Goal: Information Seeking & Learning: Learn about a topic

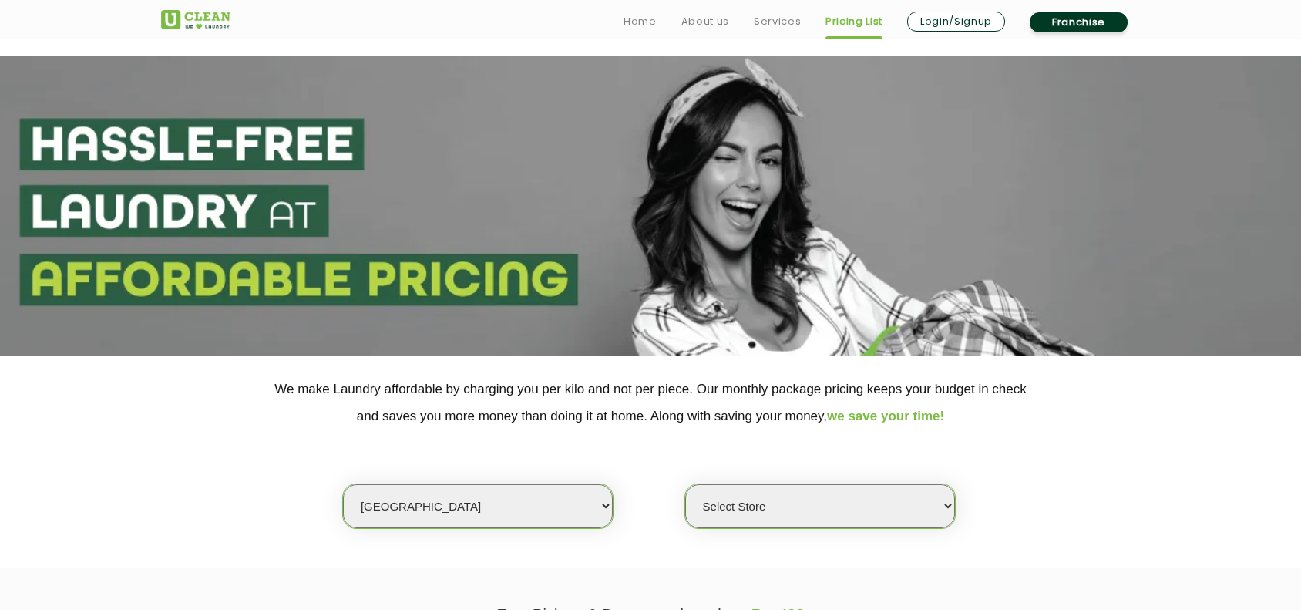
scroll to position [289, 0]
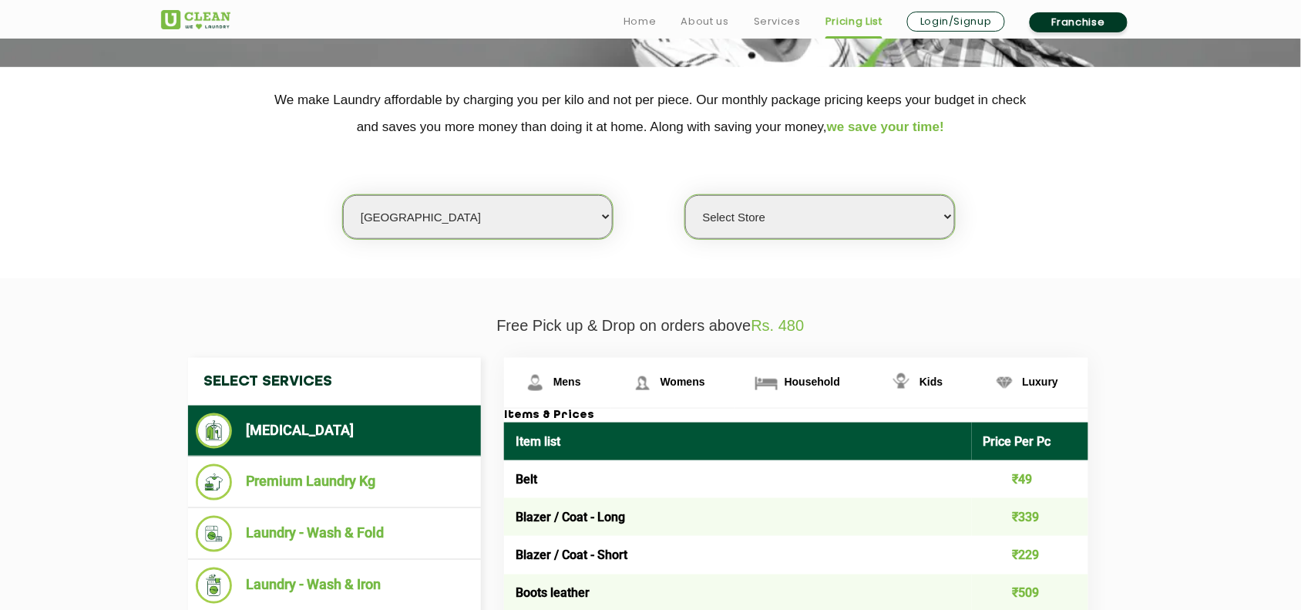
click at [451, 217] on select "Select city [GEOGRAPHIC_DATA] [GEOGRAPHIC_DATA] [GEOGRAPHIC_DATA] [GEOGRAPHIC_D…" at bounding box center [478, 217] width 270 height 44
select select "0"
click at [343, 195] on select "Select city [GEOGRAPHIC_DATA] [GEOGRAPHIC_DATA] [GEOGRAPHIC_DATA] [GEOGRAPHIC_D…" at bounding box center [478, 217] width 270 height 44
select select "0"
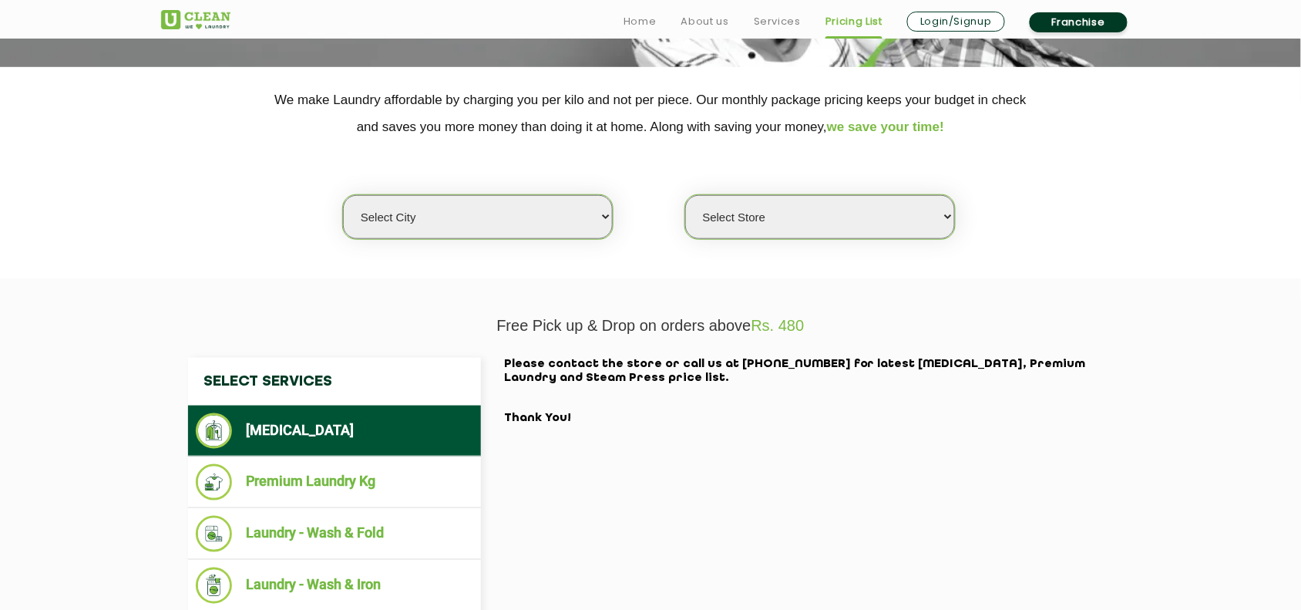
click at [402, 295] on section "Free Pick up & Drop on orders above Rs. 480 Select Services [MEDICAL_DATA] Prem…" at bounding box center [650, 509] width 1301 height 462
click at [741, 221] on select "Select Store" at bounding box center [820, 217] width 270 height 44
click at [503, 282] on section "Free Pick up & Drop on orders above Rs. 480 Select Services [MEDICAL_DATA] Prem…" at bounding box center [650, 509] width 1301 height 462
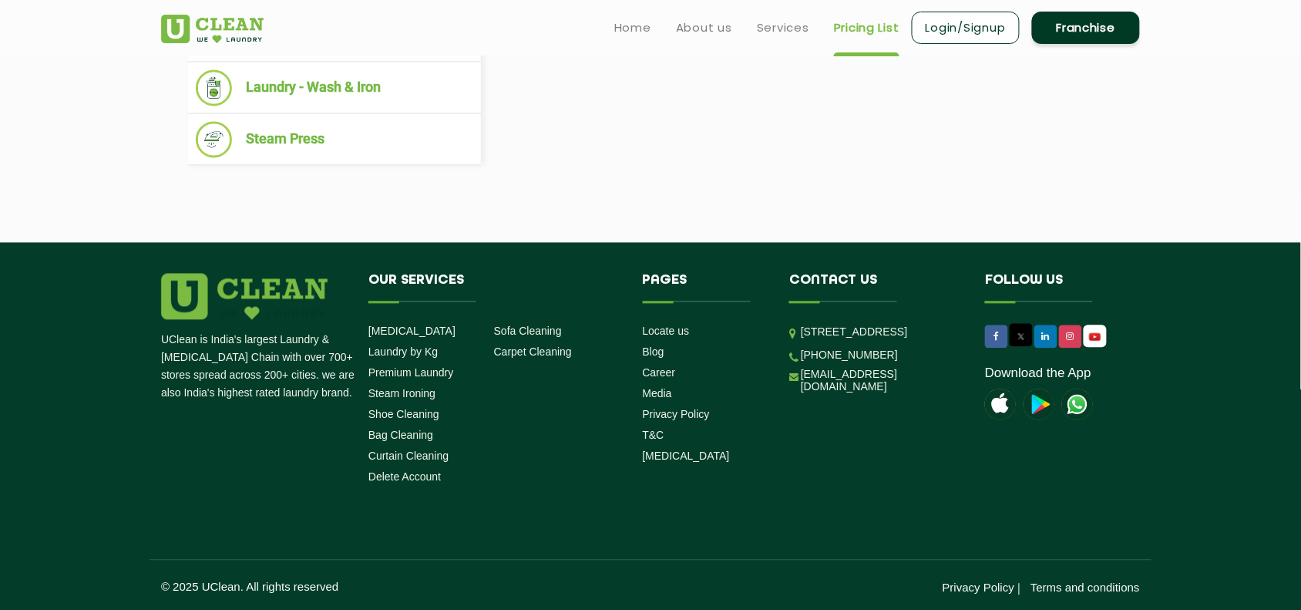
scroll to position [0, 0]
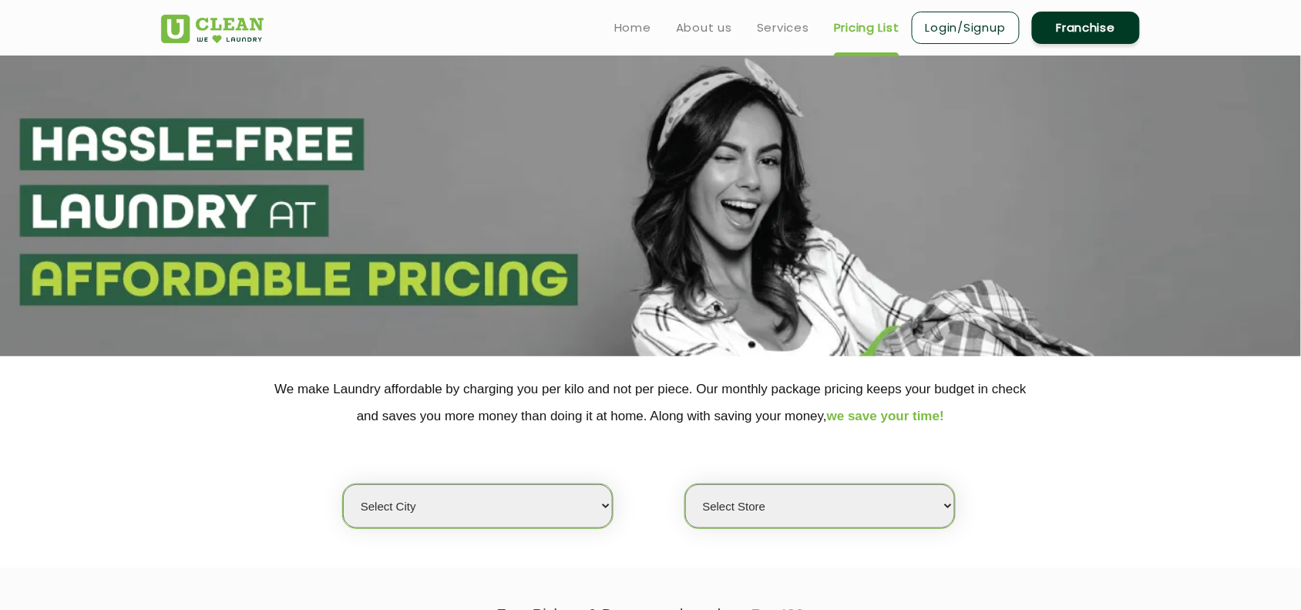
click at [494, 506] on select "Select city [GEOGRAPHIC_DATA] [GEOGRAPHIC_DATA] [GEOGRAPHIC_DATA] [GEOGRAPHIC_D…" at bounding box center [478, 506] width 270 height 44
click at [159, 517] on div "Select city [GEOGRAPHIC_DATA] [GEOGRAPHIC_DATA] [GEOGRAPHIC_DATA] [GEOGRAPHIC_D…" at bounding box center [651, 478] width 1002 height 99
click at [425, 510] on select "Select city [GEOGRAPHIC_DATA] [GEOGRAPHIC_DATA] [GEOGRAPHIC_DATA] [GEOGRAPHIC_D…" at bounding box center [478, 506] width 270 height 44
select select "1"
click at [343, 484] on select "Select city [GEOGRAPHIC_DATA] [GEOGRAPHIC_DATA] [GEOGRAPHIC_DATA] [GEOGRAPHIC_D…" at bounding box center [478, 506] width 270 height 44
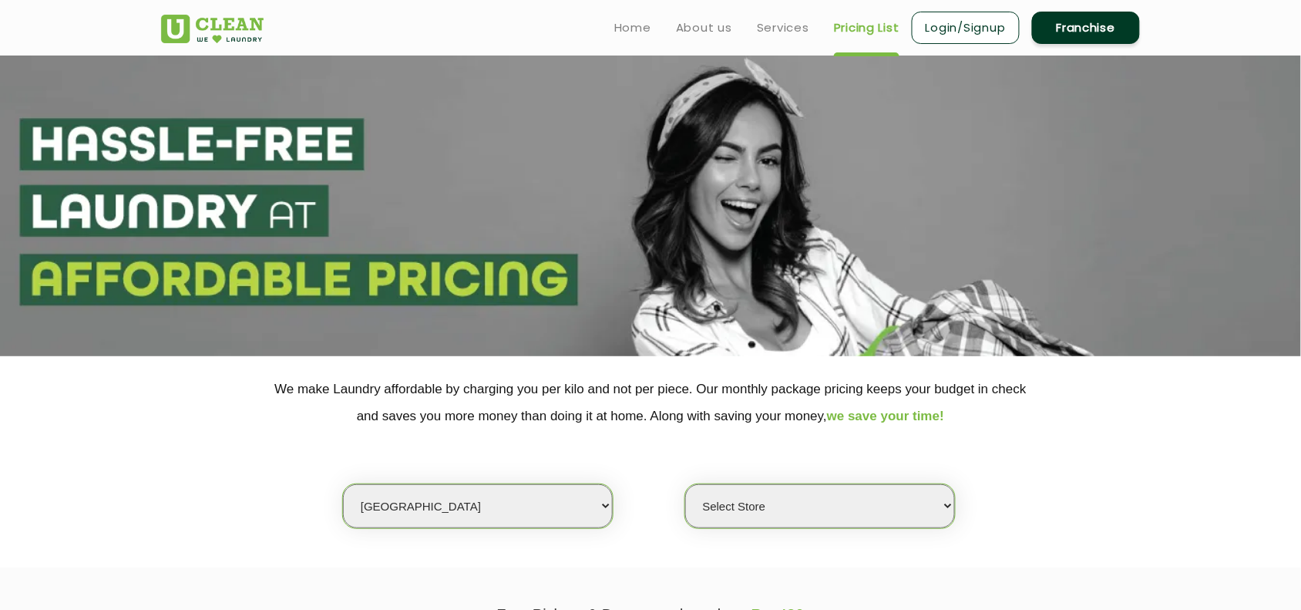
select select "0"
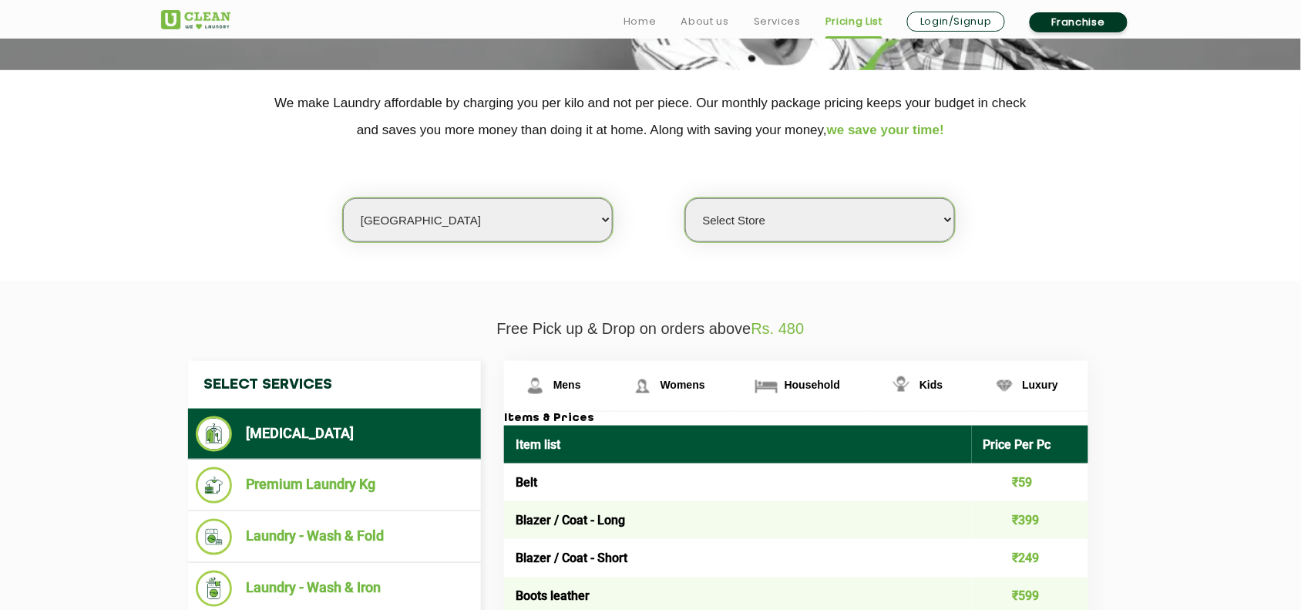
scroll to position [289, 0]
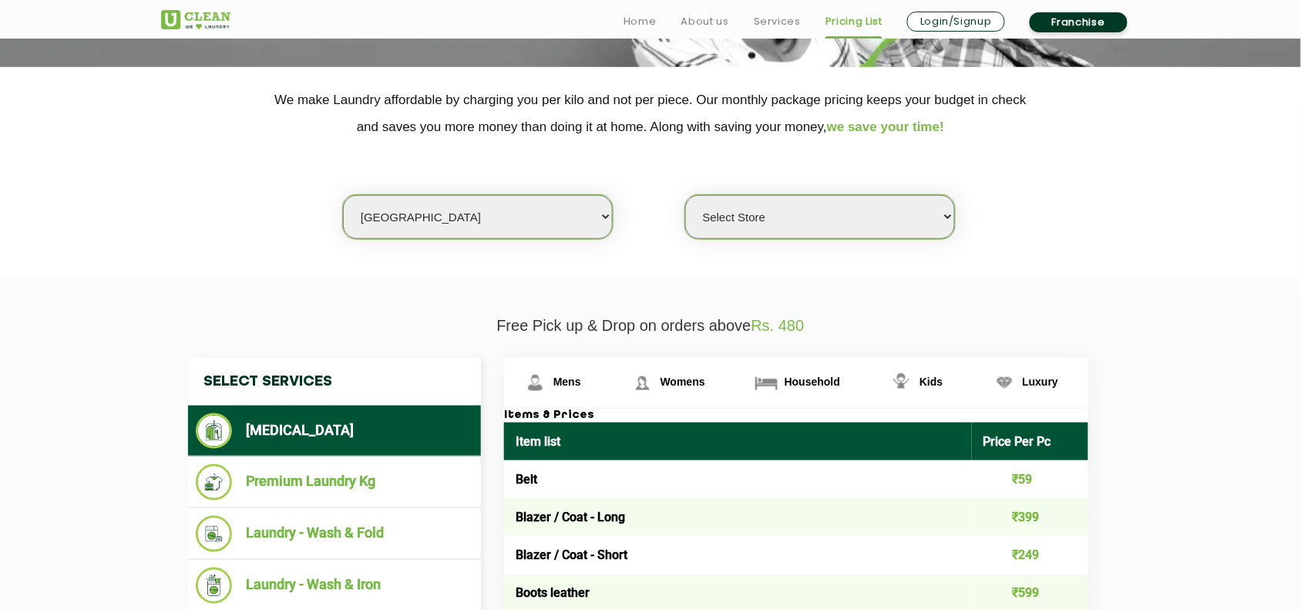
click at [329, 432] on li "[MEDICAL_DATA]" at bounding box center [334, 430] width 277 height 35
click at [823, 386] on span "Household" at bounding box center [812, 381] width 55 height 12
click at [483, 221] on select "Select city [GEOGRAPHIC_DATA] [GEOGRAPHIC_DATA] [GEOGRAPHIC_DATA] [GEOGRAPHIC_D…" at bounding box center [478, 217] width 270 height 44
click at [679, 271] on section "We make Laundry affordable by charging you per kilo and not per piece. Our mont…" at bounding box center [650, 172] width 1301 height 211
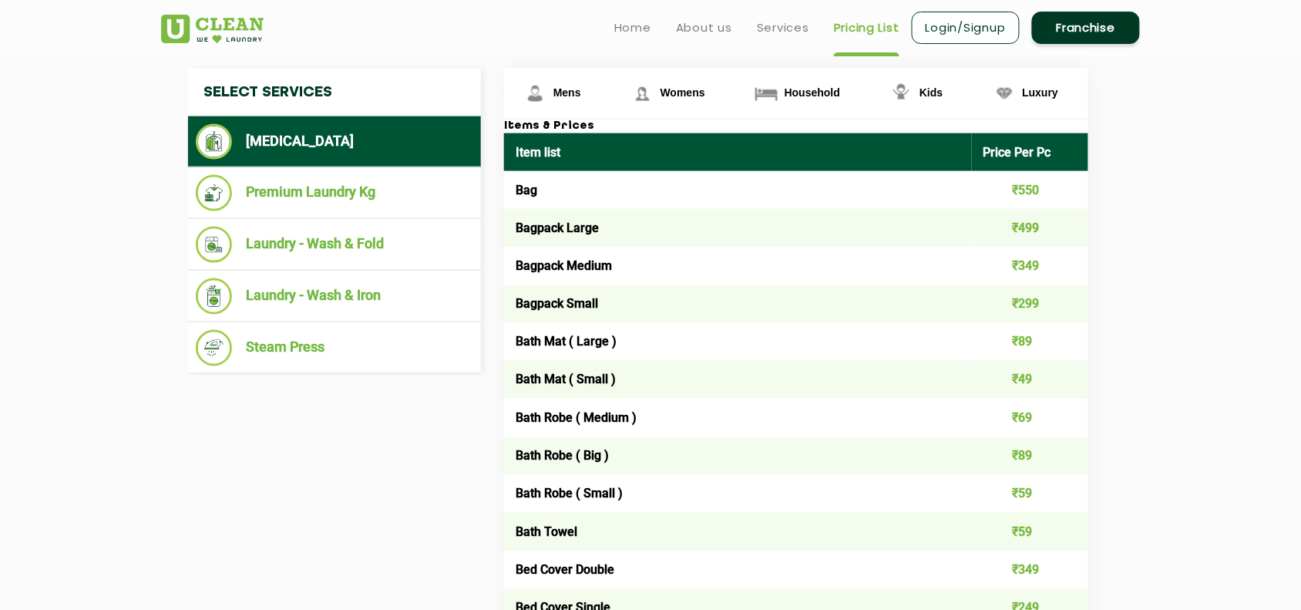
scroll to position [193, 0]
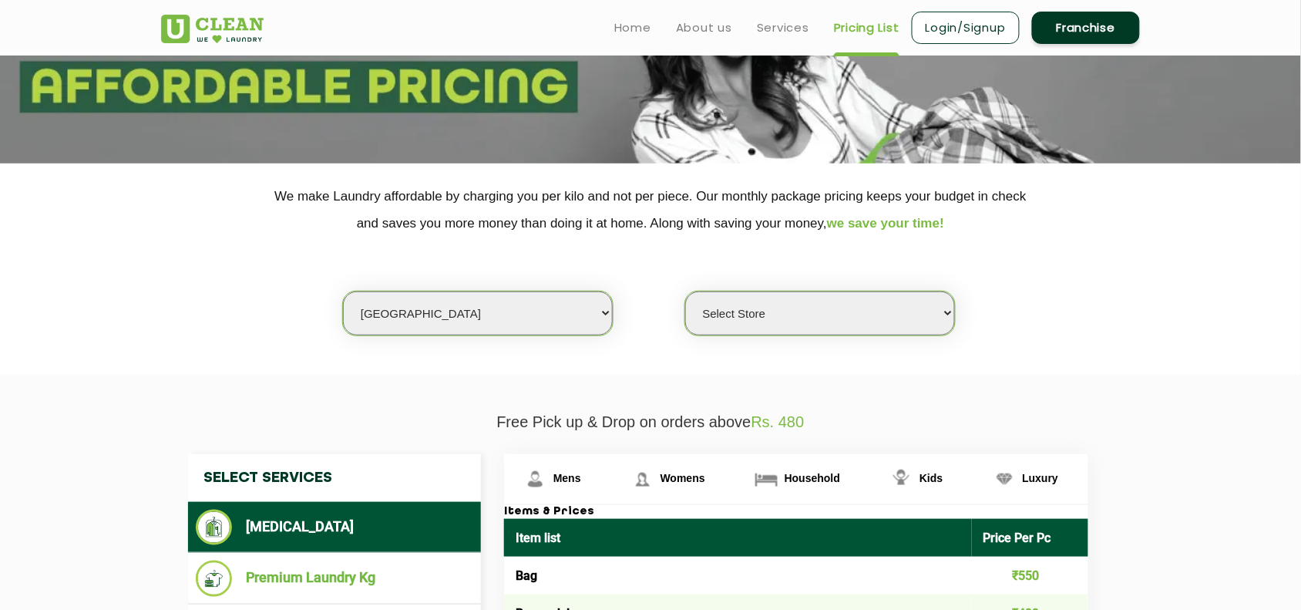
click at [451, 314] on select "Select city [GEOGRAPHIC_DATA] [GEOGRAPHIC_DATA] [GEOGRAPHIC_DATA] [GEOGRAPHIC_D…" at bounding box center [478, 313] width 270 height 44
select select "5"
click at [343, 291] on select "Select city [GEOGRAPHIC_DATA] [GEOGRAPHIC_DATA] [GEOGRAPHIC_DATA] [GEOGRAPHIC_D…" at bounding box center [478, 313] width 270 height 44
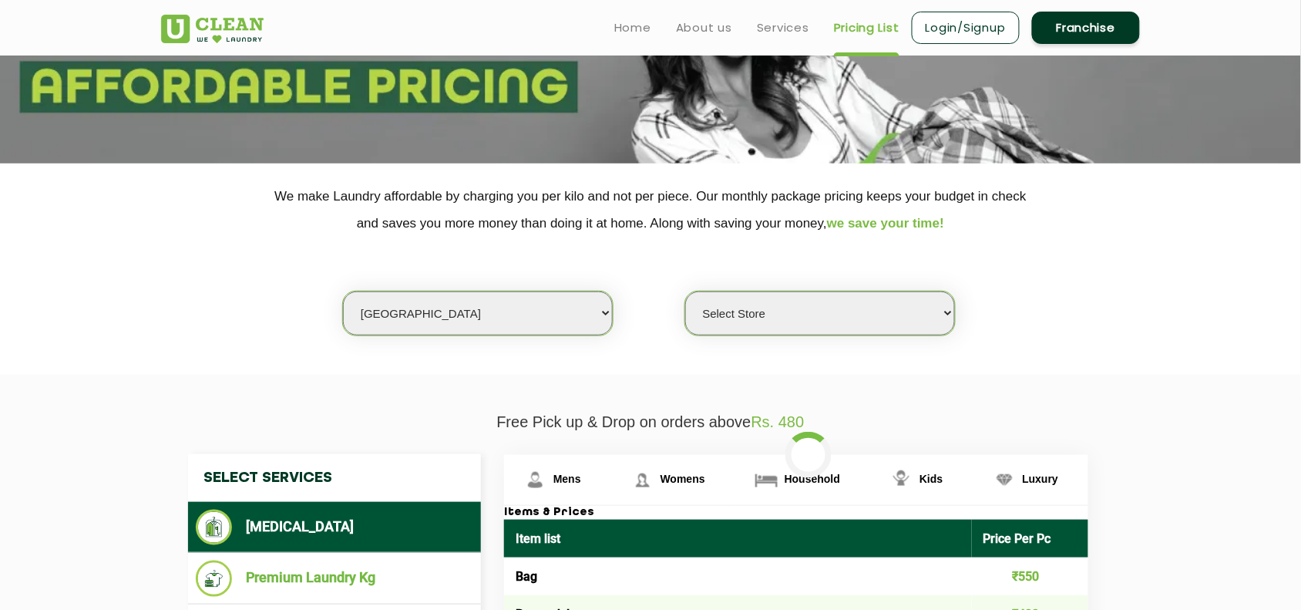
select select "0"
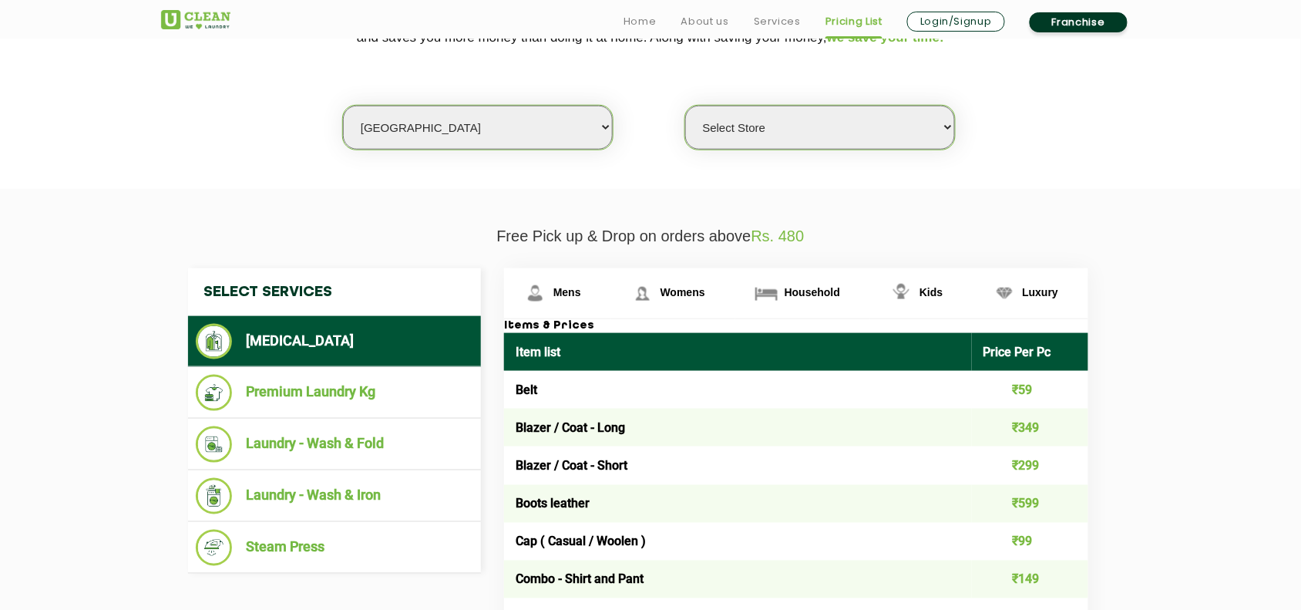
scroll to position [385, 0]
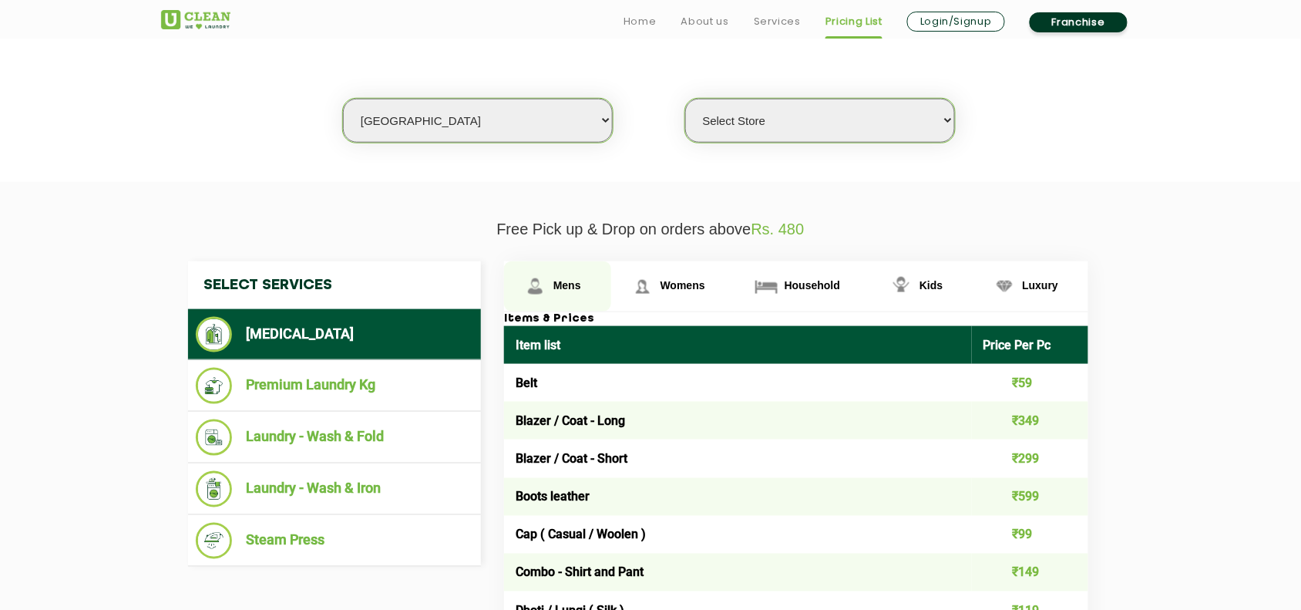
click at [569, 289] on span "Mens" at bounding box center [567, 285] width 28 height 12
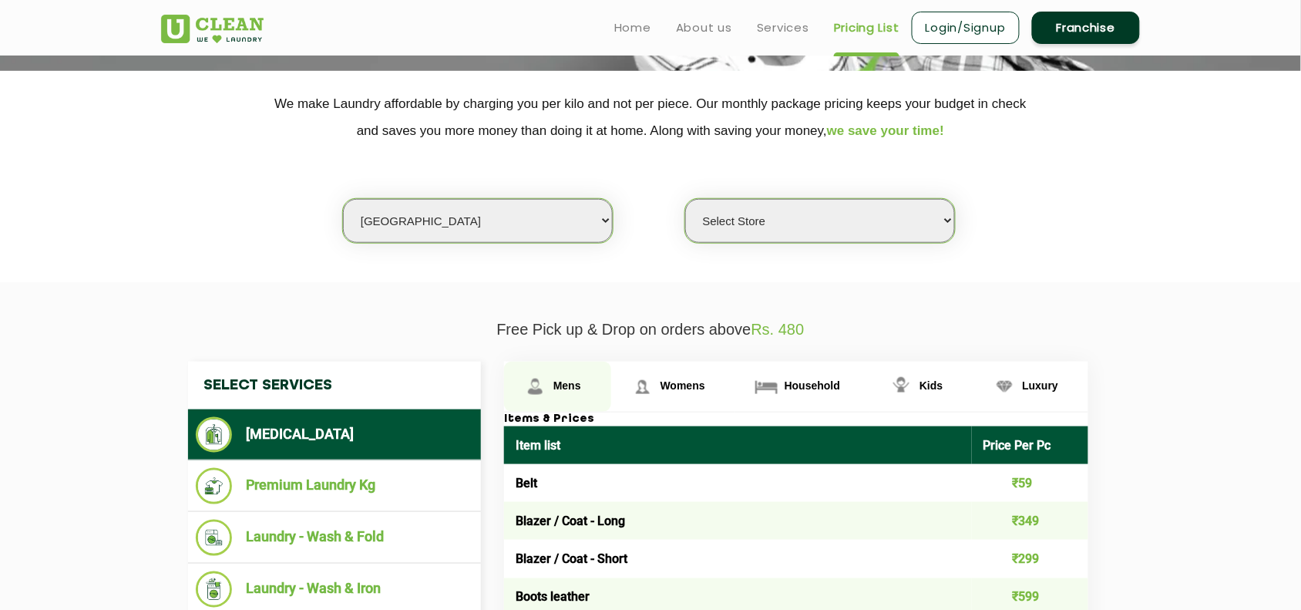
scroll to position [96, 0]
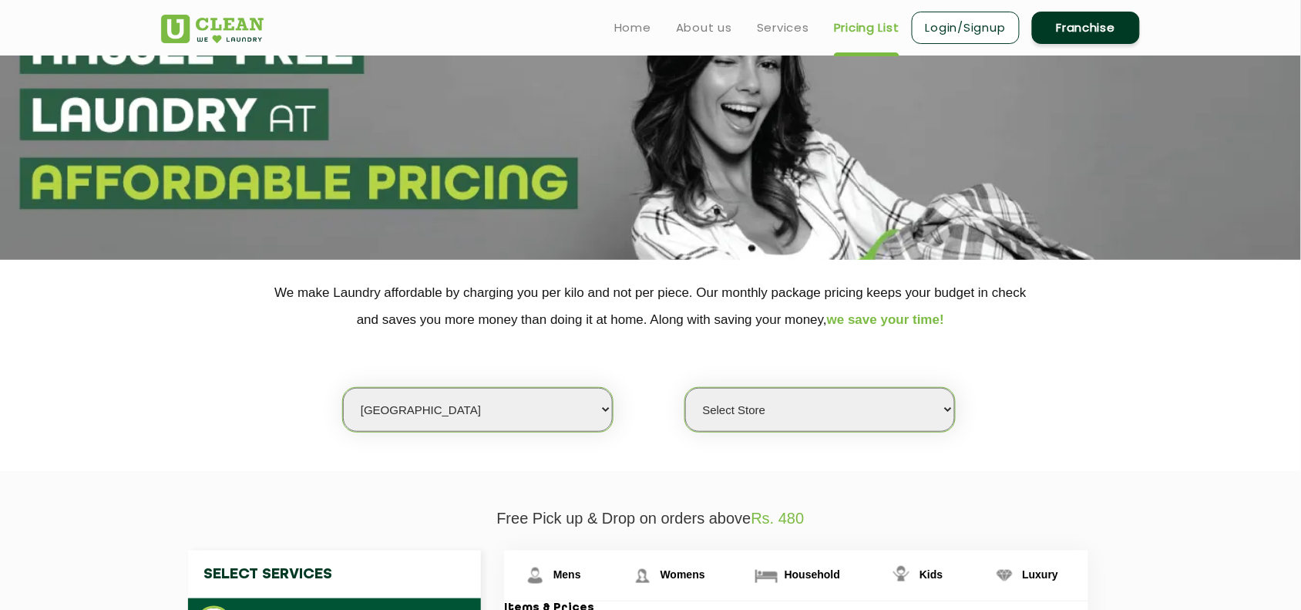
click at [478, 402] on select "Select city [GEOGRAPHIC_DATA] [GEOGRAPHIC_DATA] [GEOGRAPHIC_DATA] [GEOGRAPHIC_D…" at bounding box center [478, 410] width 270 height 44
click at [468, 413] on select "Select city [GEOGRAPHIC_DATA] [GEOGRAPHIC_DATA] [GEOGRAPHIC_DATA] [GEOGRAPHIC_D…" at bounding box center [478, 410] width 270 height 44
click at [468, 412] on select "Select city [GEOGRAPHIC_DATA] [GEOGRAPHIC_DATA] [GEOGRAPHIC_DATA] [GEOGRAPHIC_D…" at bounding box center [478, 410] width 270 height 44
click at [435, 411] on select "Select city [GEOGRAPHIC_DATA] [GEOGRAPHIC_DATA] [GEOGRAPHIC_DATA] [GEOGRAPHIC_D…" at bounding box center [478, 410] width 270 height 44
select select "28"
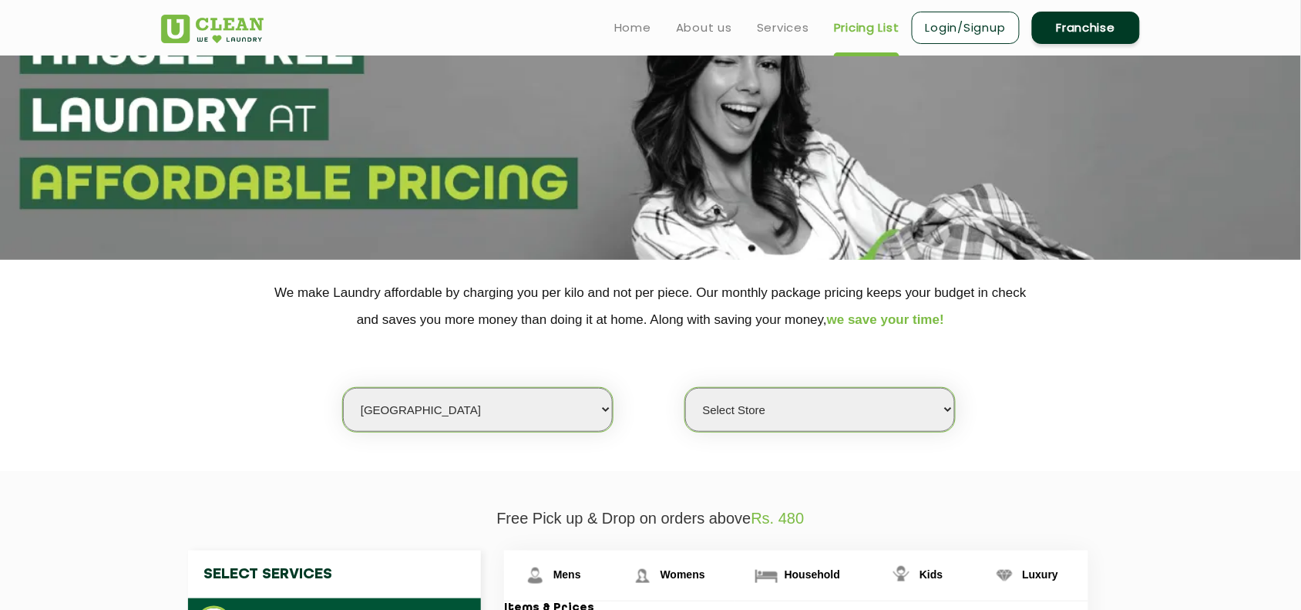
click at [615, 463] on section "We make Laundry affordable by charging you per kilo and not per piece. Our mont…" at bounding box center [650, 365] width 1301 height 211
select select "0"
click at [469, 410] on select "Select city [GEOGRAPHIC_DATA] [GEOGRAPHIC_DATA] [GEOGRAPHIC_DATA] [GEOGRAPHIC_D…" at bounding box center [478, 410] width 270 height 44
select select "158"
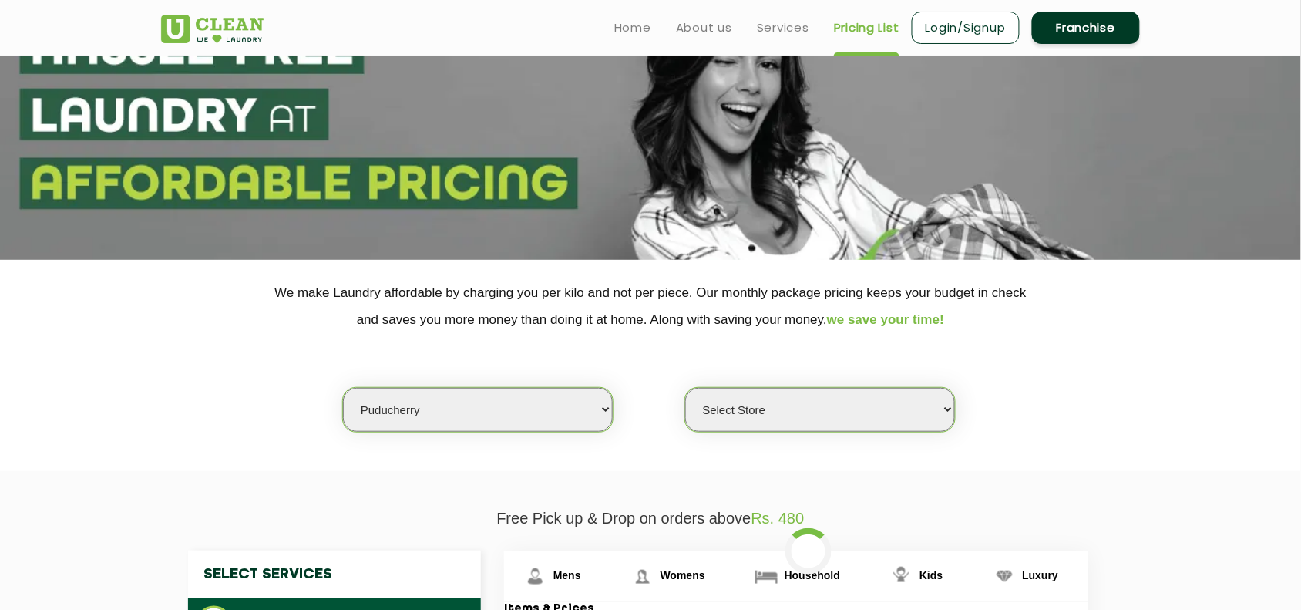
click at [438, 401] on select "Select city [GEOGRAPHIC_DATA] [GEOGRAPHIC_DATA] [GEOGRAPHIC_DATA] [GEOGRAPHIC_D…" at bounding box center [478, 410] width 270 height 44
select select "0"
select select "4"
click at [343, 388] on select "Select city [GEOGRAPHIC_DATA] [GEOGRAPHIC_DATA] [GEOGRAPHIC_DATA] [GEOGRAPHIC_D…" at bounding box center [478, 410] width 270 height 44
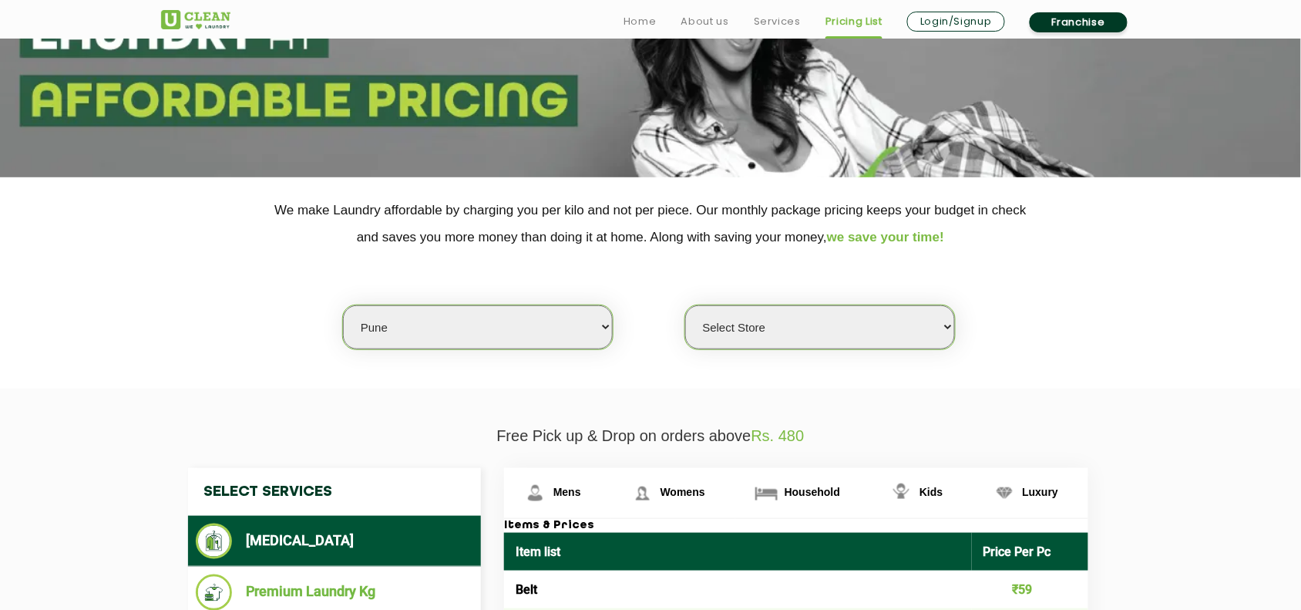
scroll to position [289, 0]
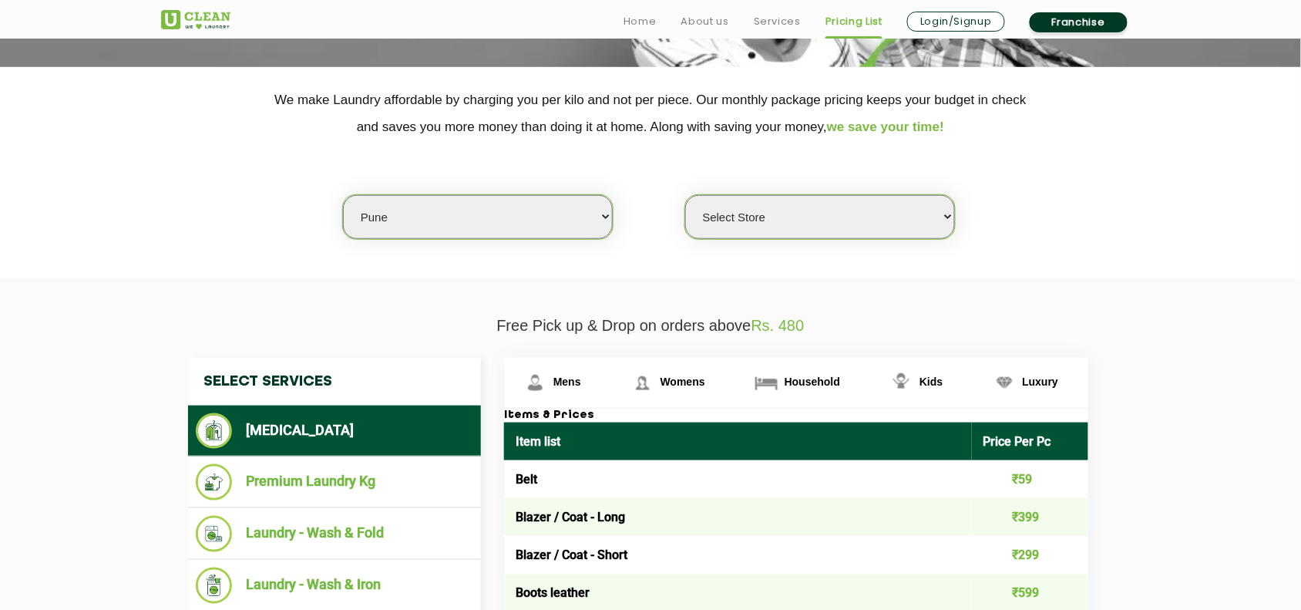
click at [312, 415] on li "[MEDICAL_DATA]" at bounding box center [334, 430] width 277 height 35
click at [671, 375] on span "Womens" at bounding box center [683, 381] width 45 height 12
drag, startPoint x: 769, startPoint y: 212, endPoint x: 768, endPoint y: 220, distance: 7.7
click at [769, 212] on select "Select Store [GEOGRAPHIC_DATA] [GEOGRAPHIC_DATA] [GEOGRAPHIC_DATA] [GEOGRAPHIC_…" at bounding box center [820, 217] width 270 height 44
select select "128"
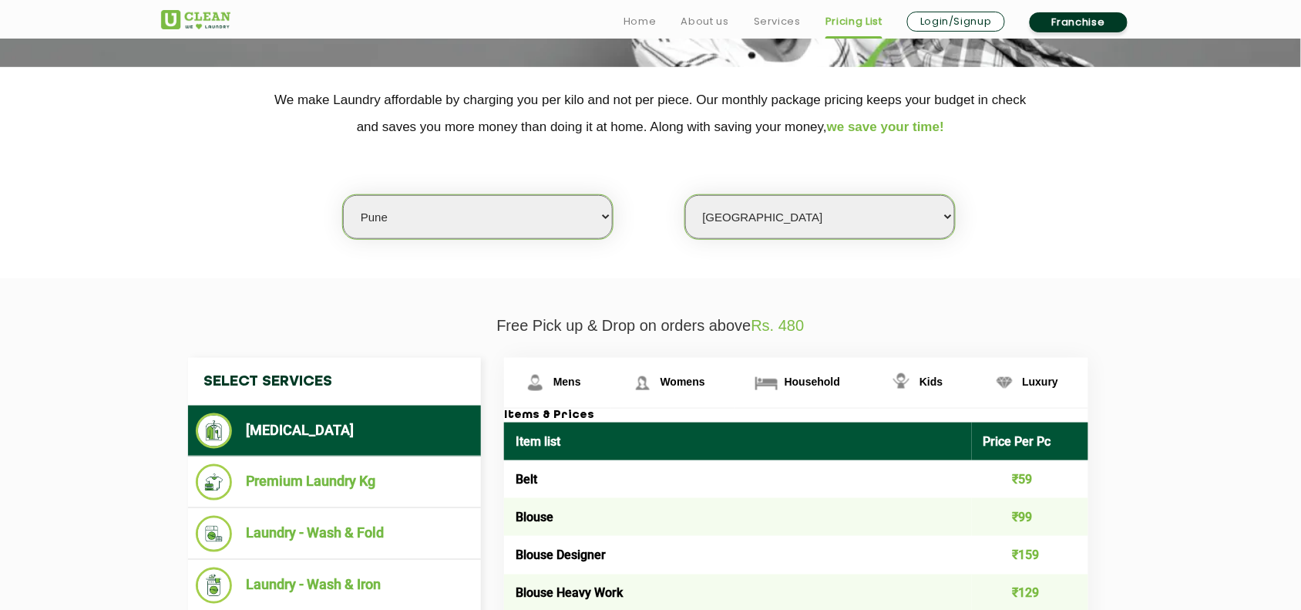
click at [685, 195] on select "Select Store [GEOGRAPHIC_DATA] [GEOGRAPHIC_DATA] [GEOGRAPHIC_DATA] [GEOGRAPHIC_…" at bounding box center [820, 217] width 270 height 44
click at [358, 425] on li "[MEDICAL_DATA]" at bounding box center [334, 430] width 277 height 35
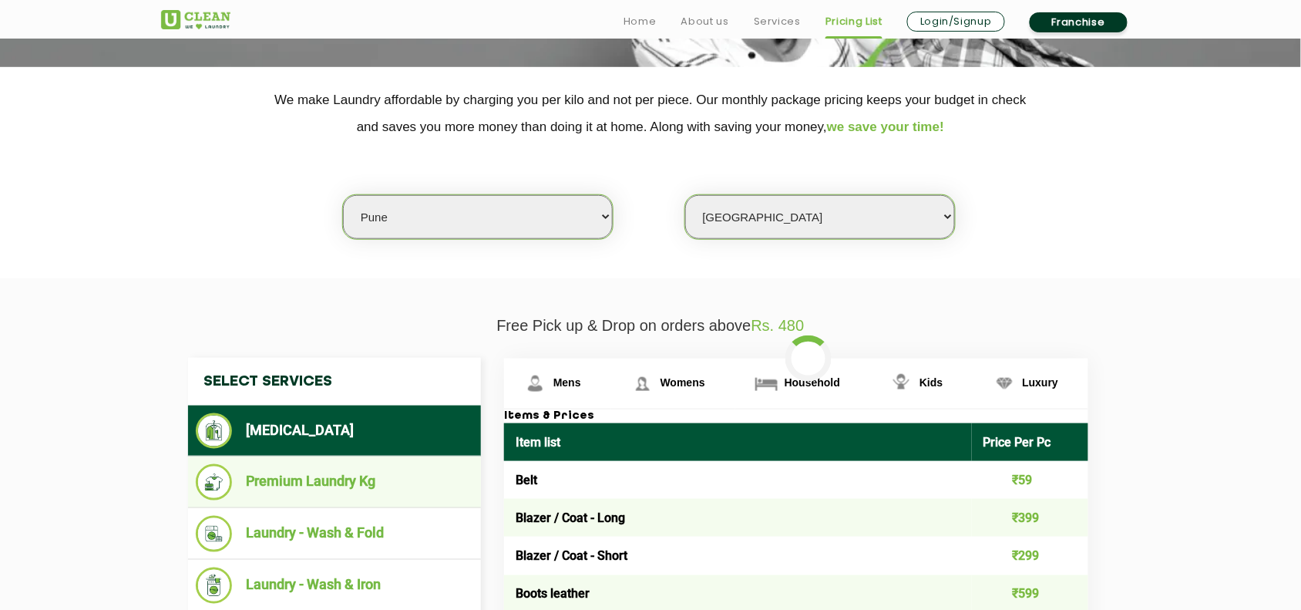
click at [360, 474] on li "Premium Laundry Kg" at bounding box center [334, 482] width 277 height 36
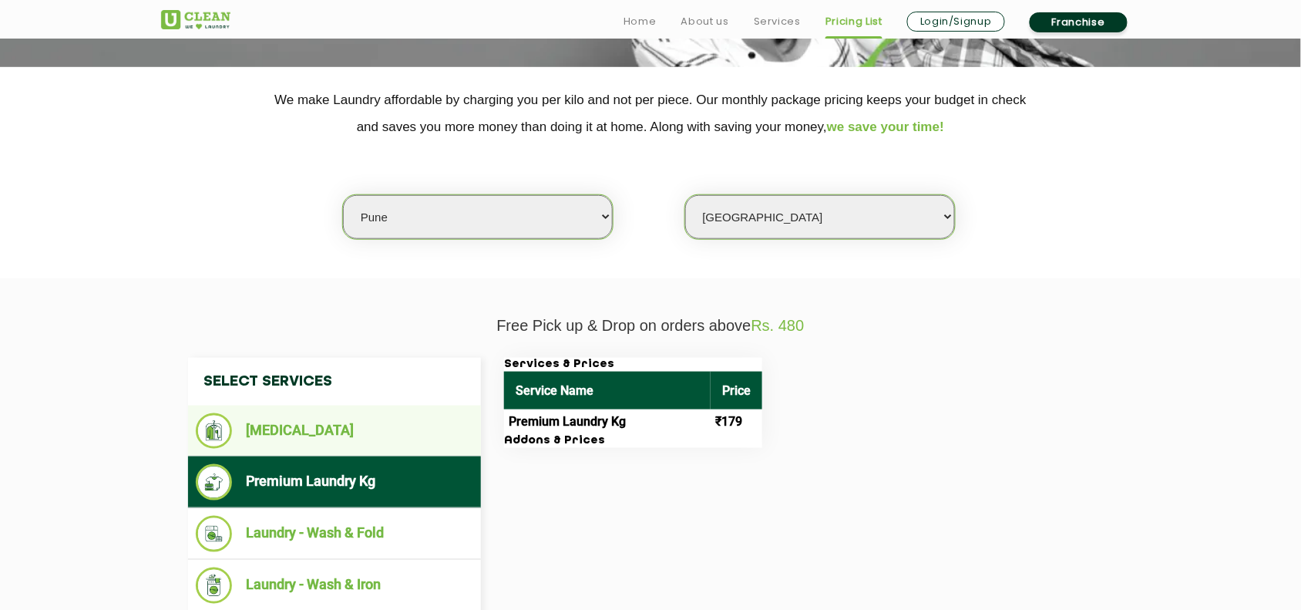
click at [362, 429] on li "[MEDICAL_DATA]" at bounding box center [334, 430] width 277 height 35
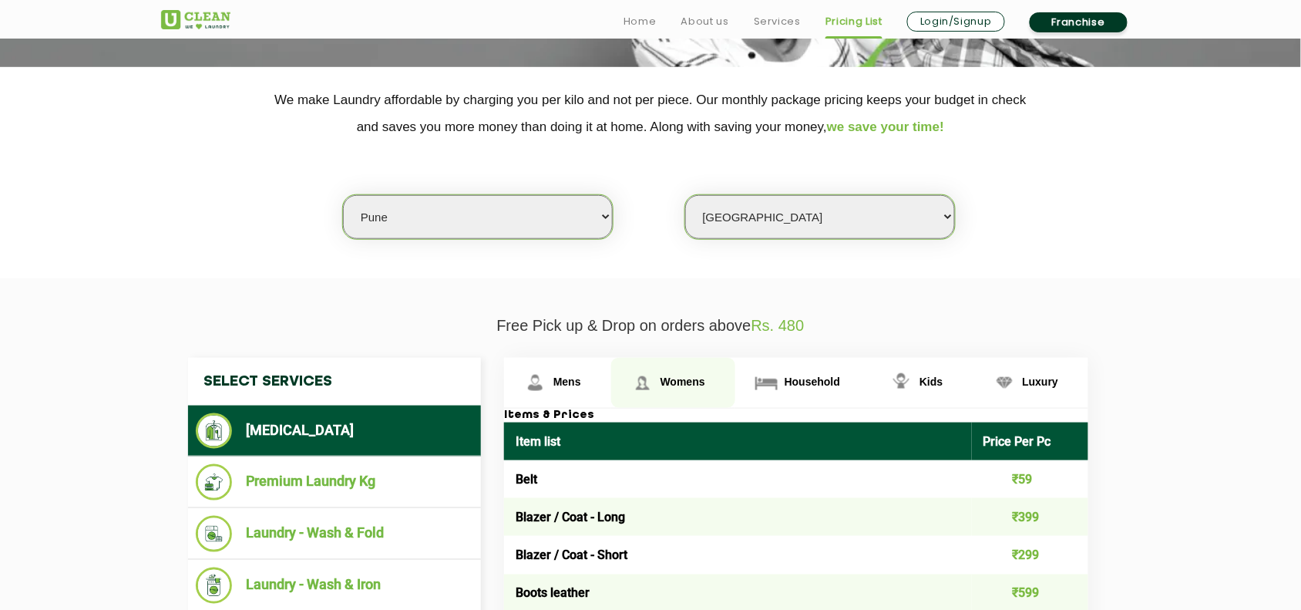
click at [682, 371] on link "Womens" at bounding box center [673, 383] width 124 height 50
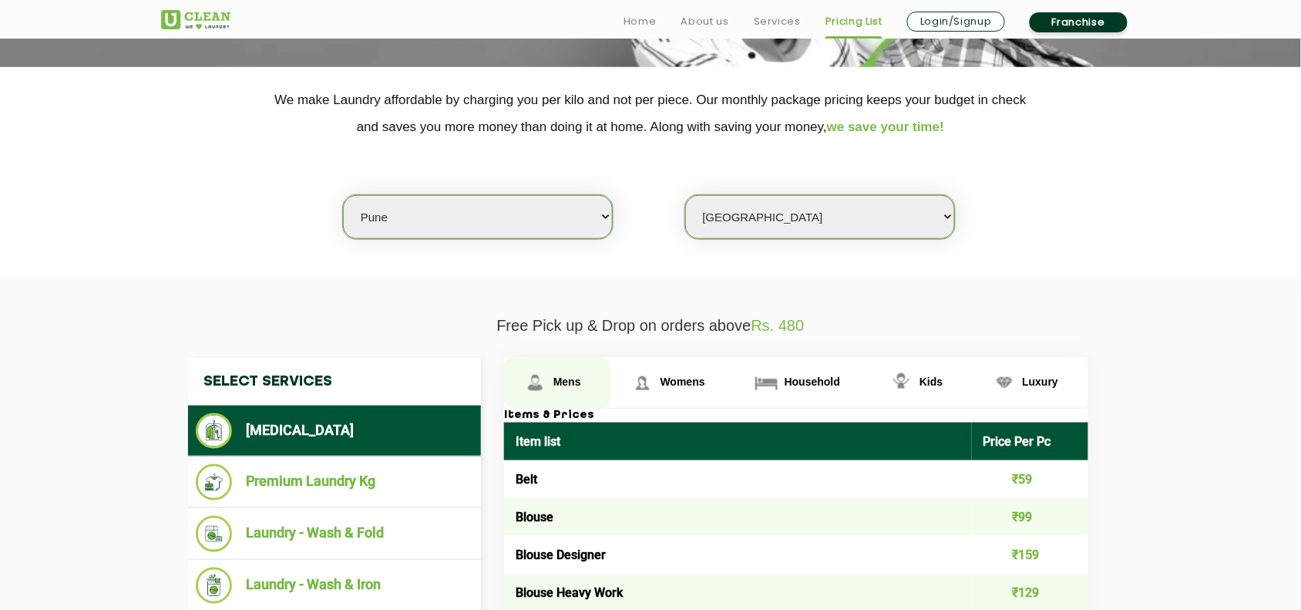
click at [550, 382] on link "Mens" at bounding box center [557, 383] width 107 height 50
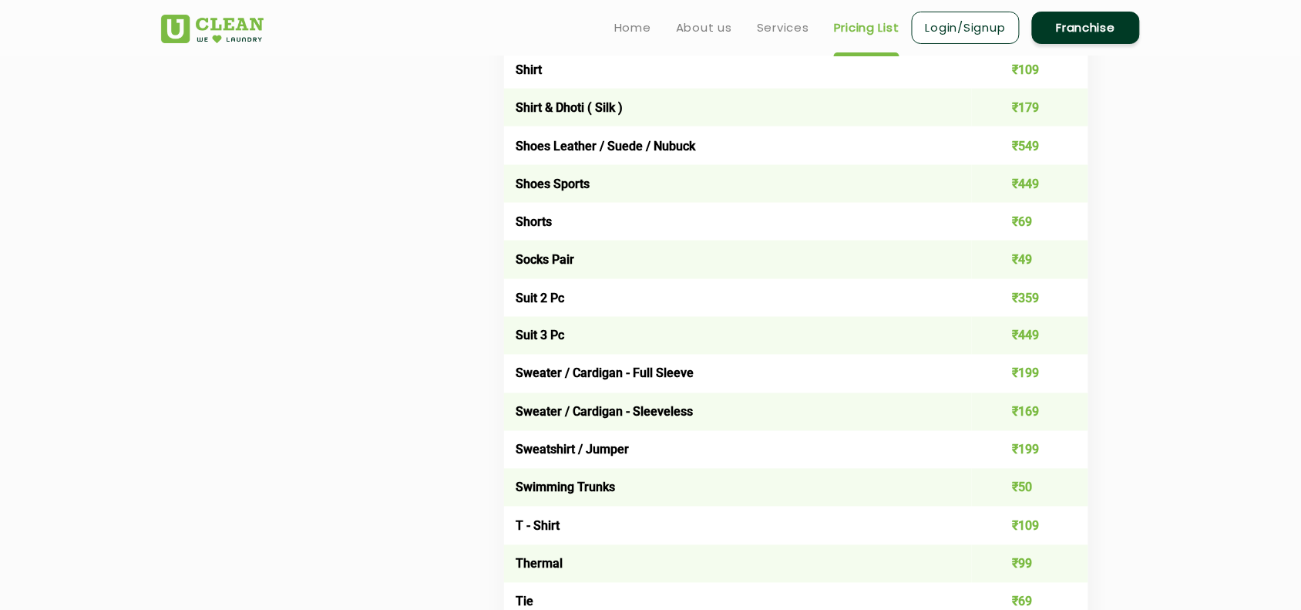
scroll to position [2120, 0]
